Goal: Task Accomplishment & Management: Use online tool/utility

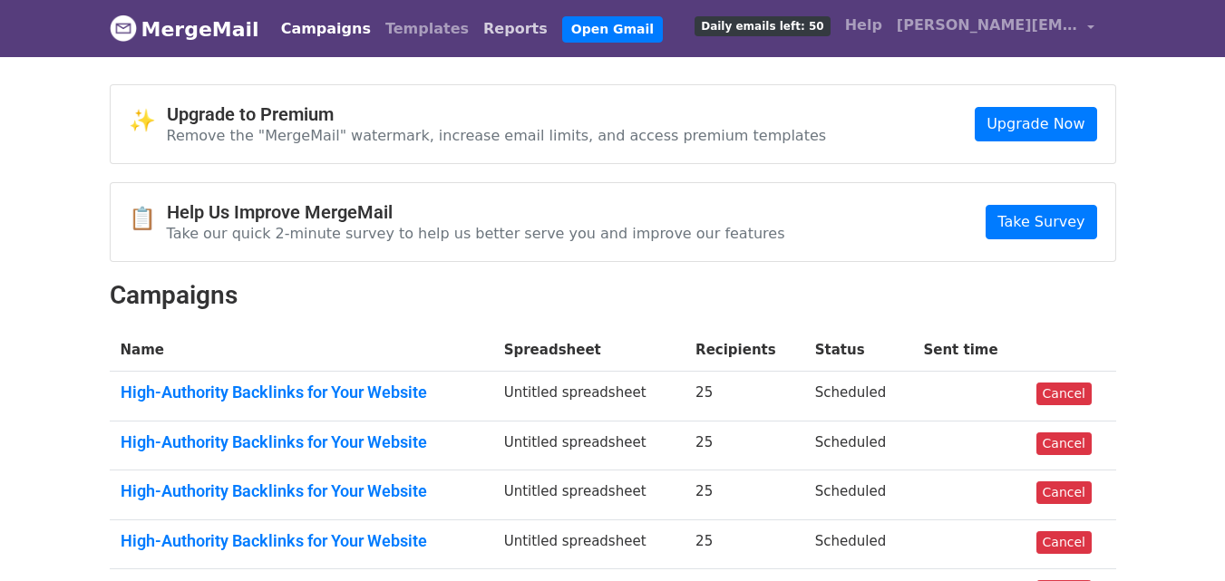
click at [476, 31] on link "Reports" at bounding box center [515, 29] width 79 height 36
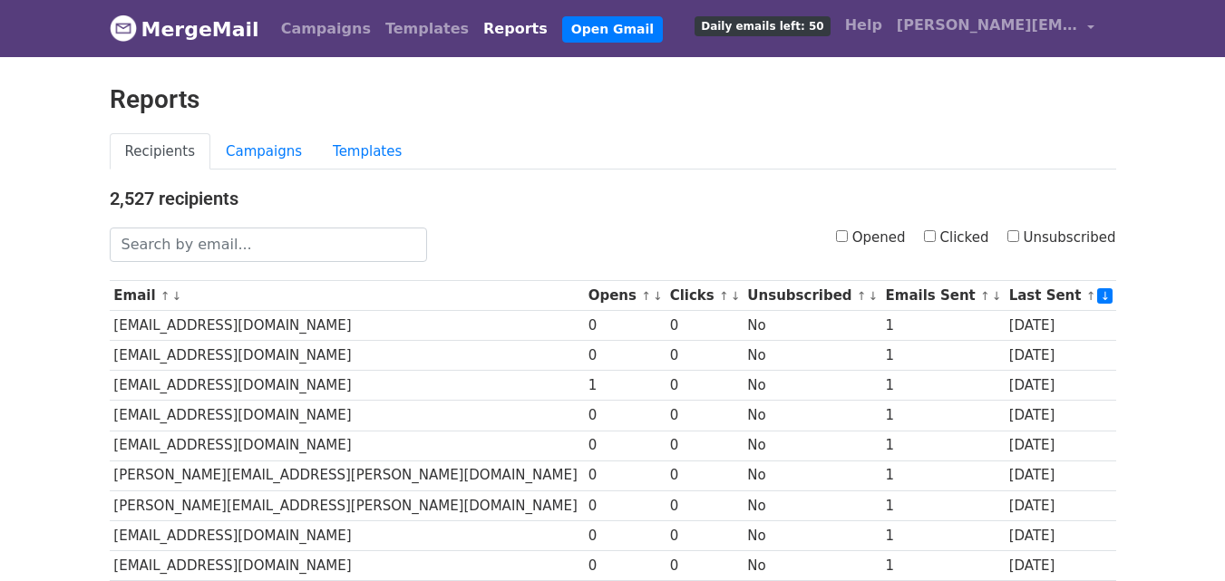
click at [935, 237] on input "Clicked" at bounding box center [930, 236] width 12 height 12
checkbox input "true"
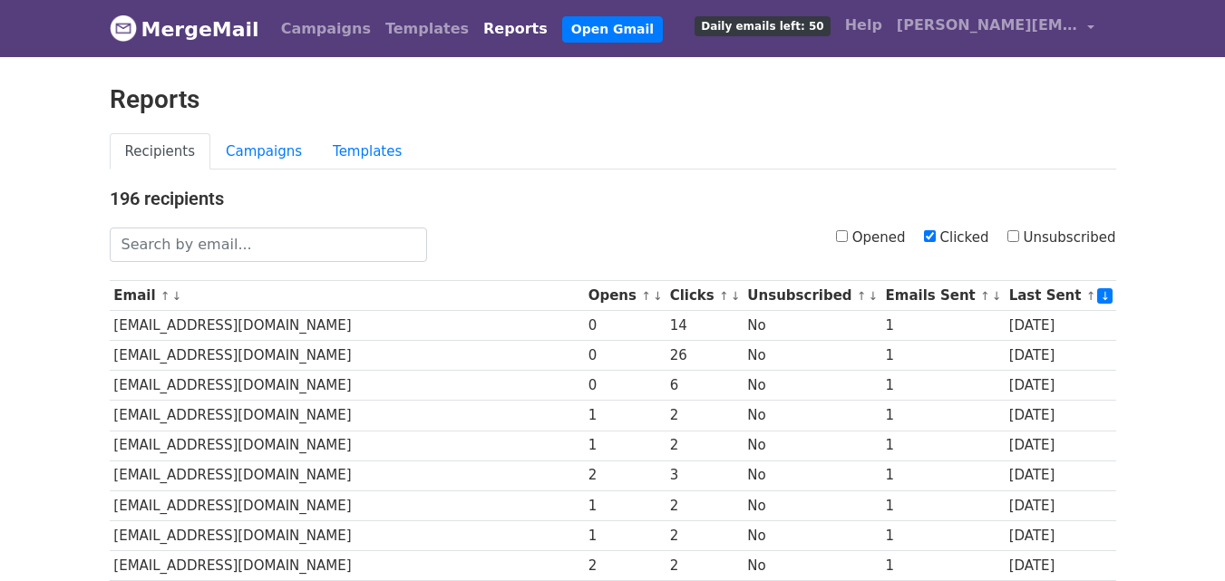
scroll to position [895, 0]
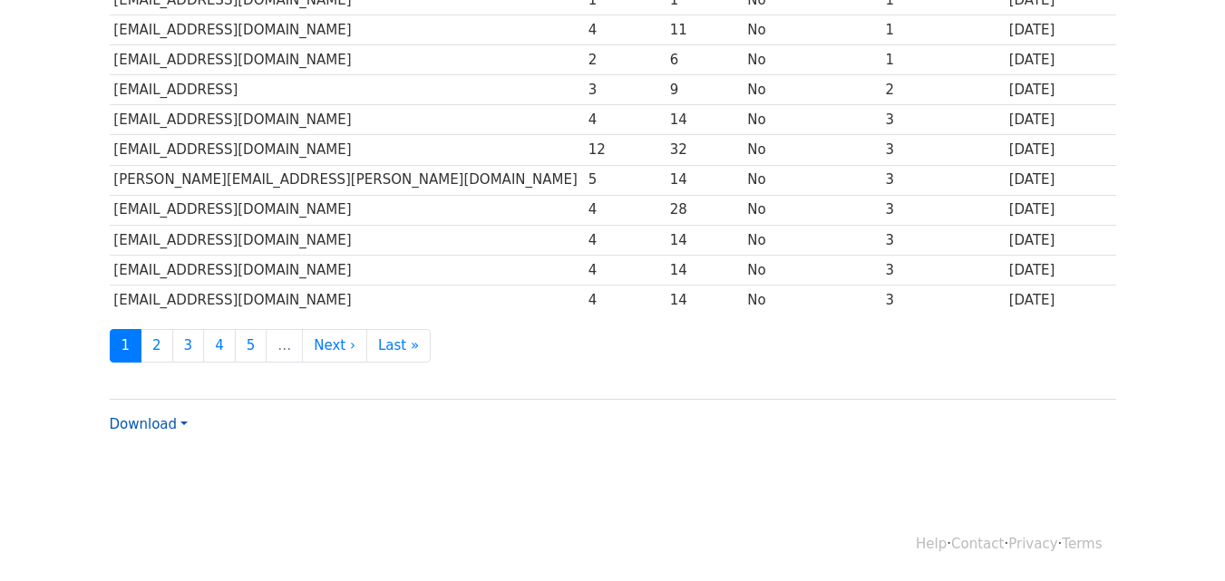
click at [152, 419] on link "Download" at bounding box center [149, 424] width 78 height 16
click at [161, 448] on link "CSV" at bounding box center [182, 458] width 143 height 29
